Goal: Check status: Check status

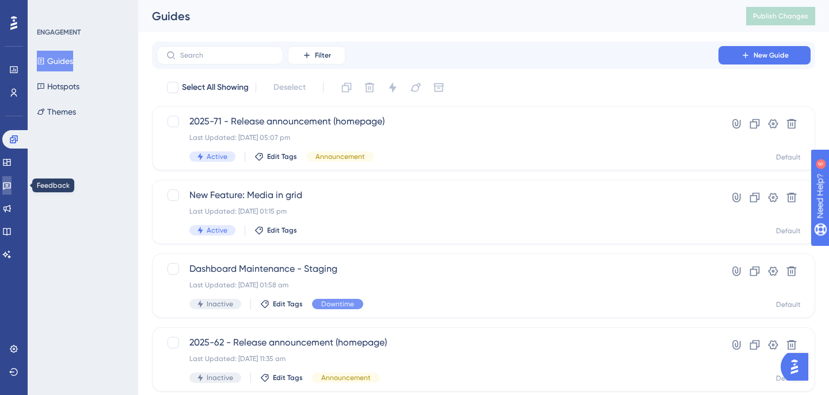
click at [12, 189] on icon at bounding box center [6, 185] width 9 height 9
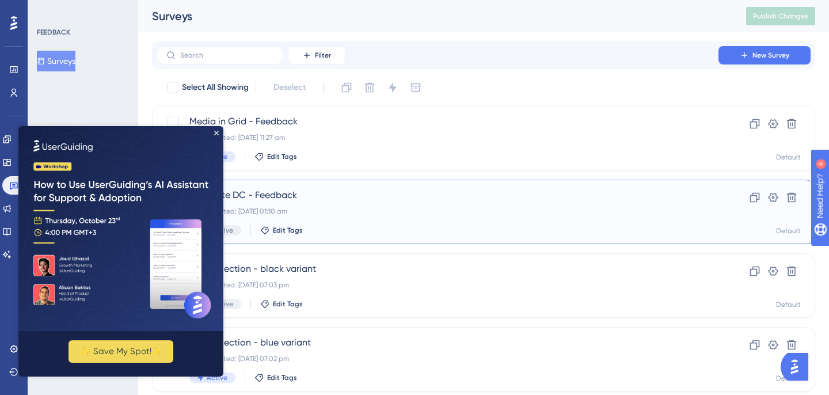
click at [337, 207] on div "Last Updated: [DATE] 01:10 am" at bounding box center [437, 211] width 496 height 9
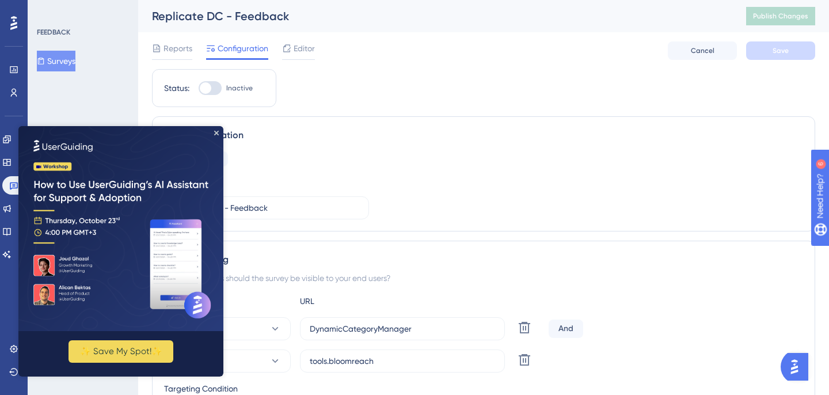
click at [215, 127] on img at bounding box center [120, 228] width 205 height 205
click at [216, 134] on icon "Close Preview" at bounding box center [216, 133] width 5 height 5
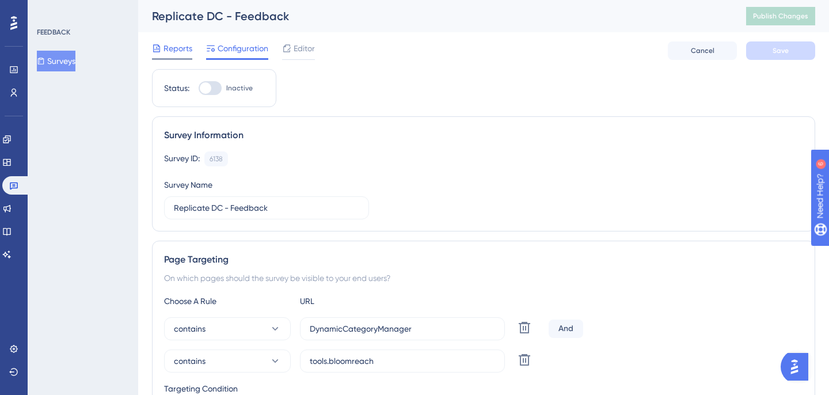
click at [173, 48] on span "Reports" at bounding box center [178, 48] width 29 height 14
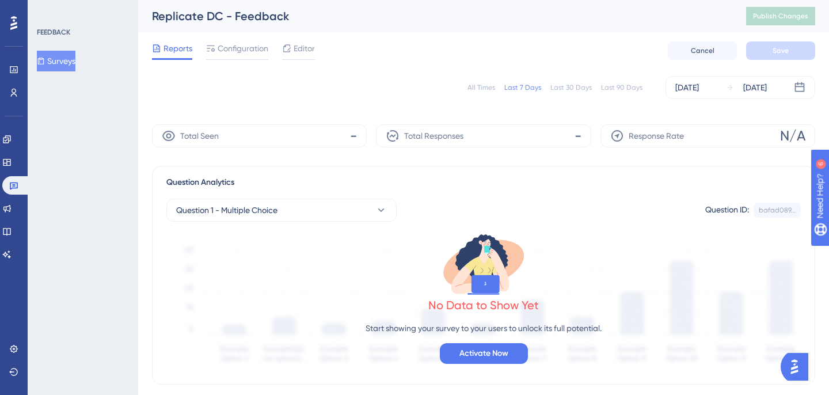
click at [494, 86] on div "All Times" at bounding box center [482, 87] width 28 height 9
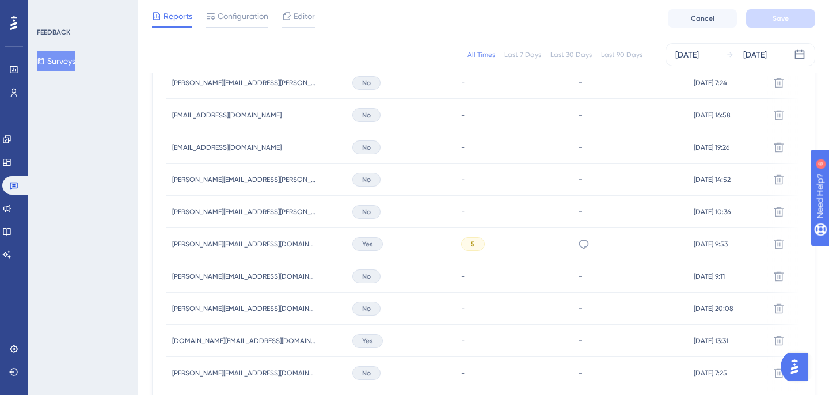
scroll to position [495, 0]
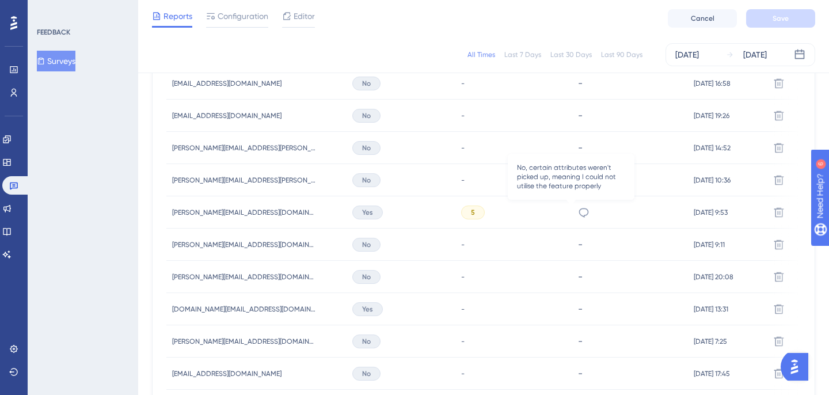
click at [578, 212] on icon at bounding box center [584, 213] width 12 height 12
